Goal: Information Seeking & Learning: Learn about a topic

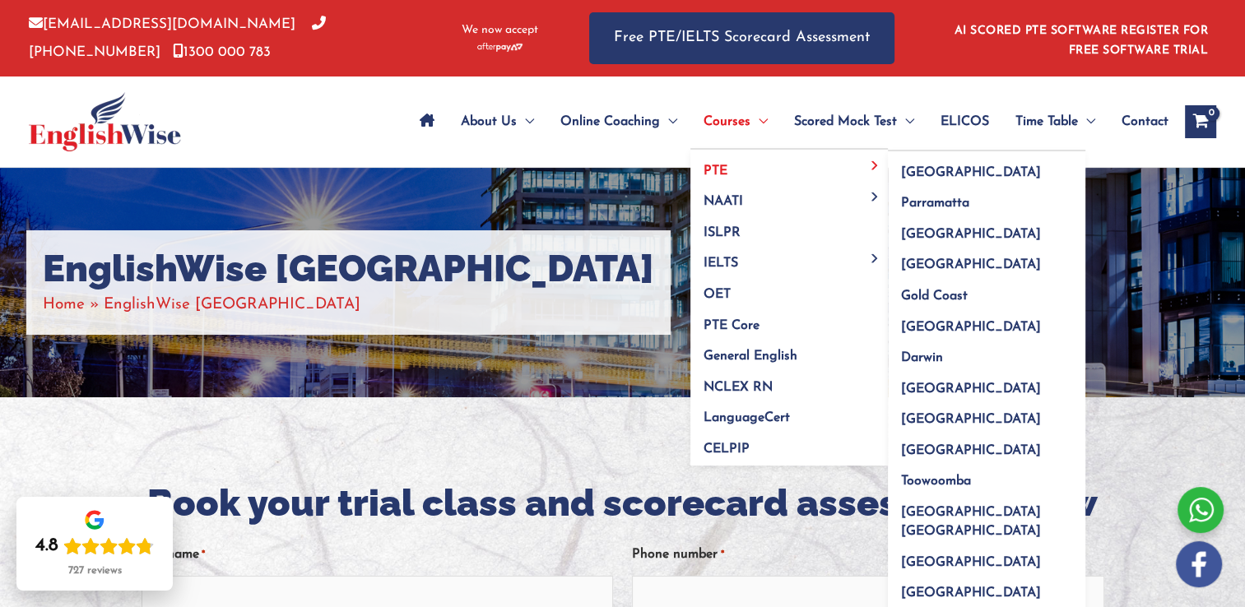
click at [709, 170] on span "PTE" at bounding box center [715, 171] width 24 height 13
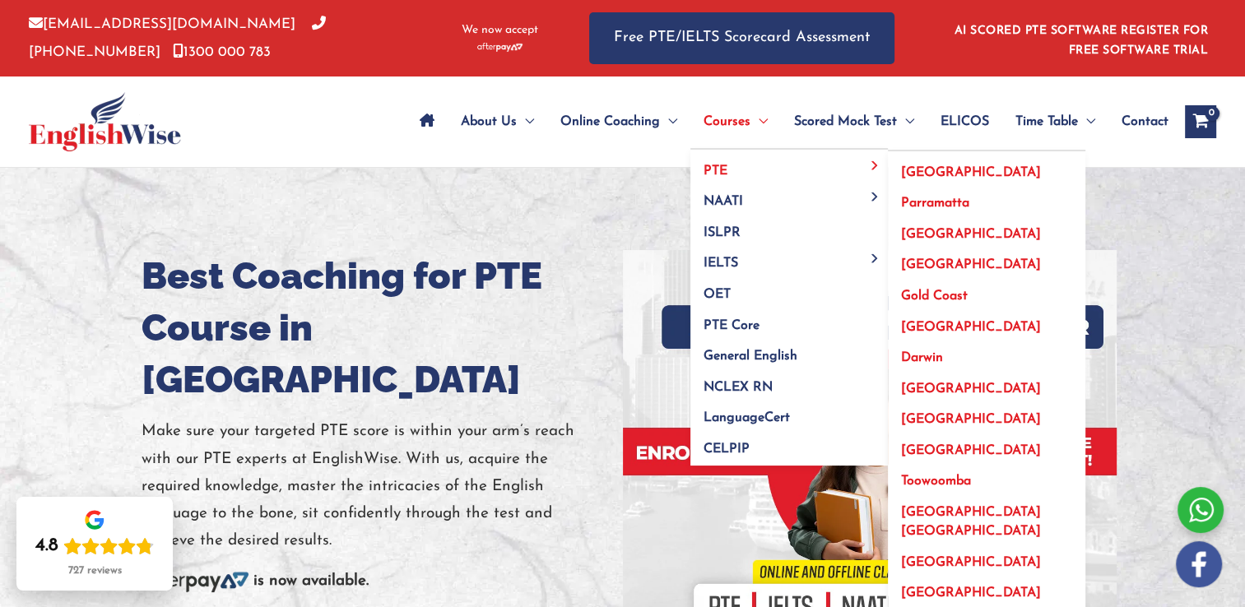
click at [950, 413] on span "[GEOGRAPHIC_DATA]" at bounding box center [971, 419] width 140 height 13
click at [935, 420] on span "[GEOGRAPHIC_DATA]" at bounding box center [971, 419] width 140 height 13
